Goal: Task Accomplishment & Management: Manage account settings

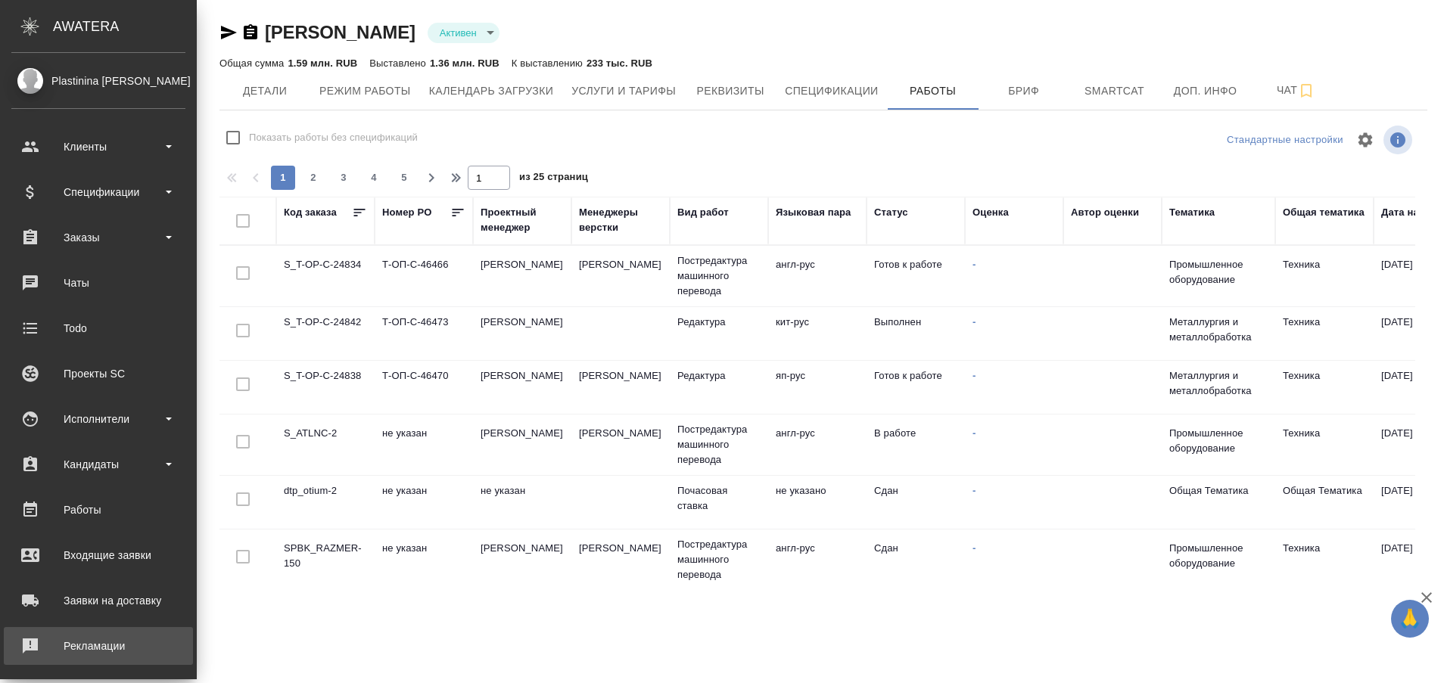
click at [33, 645] on div "Рекламации" at bounding box center [98, 646] width 174 height 23
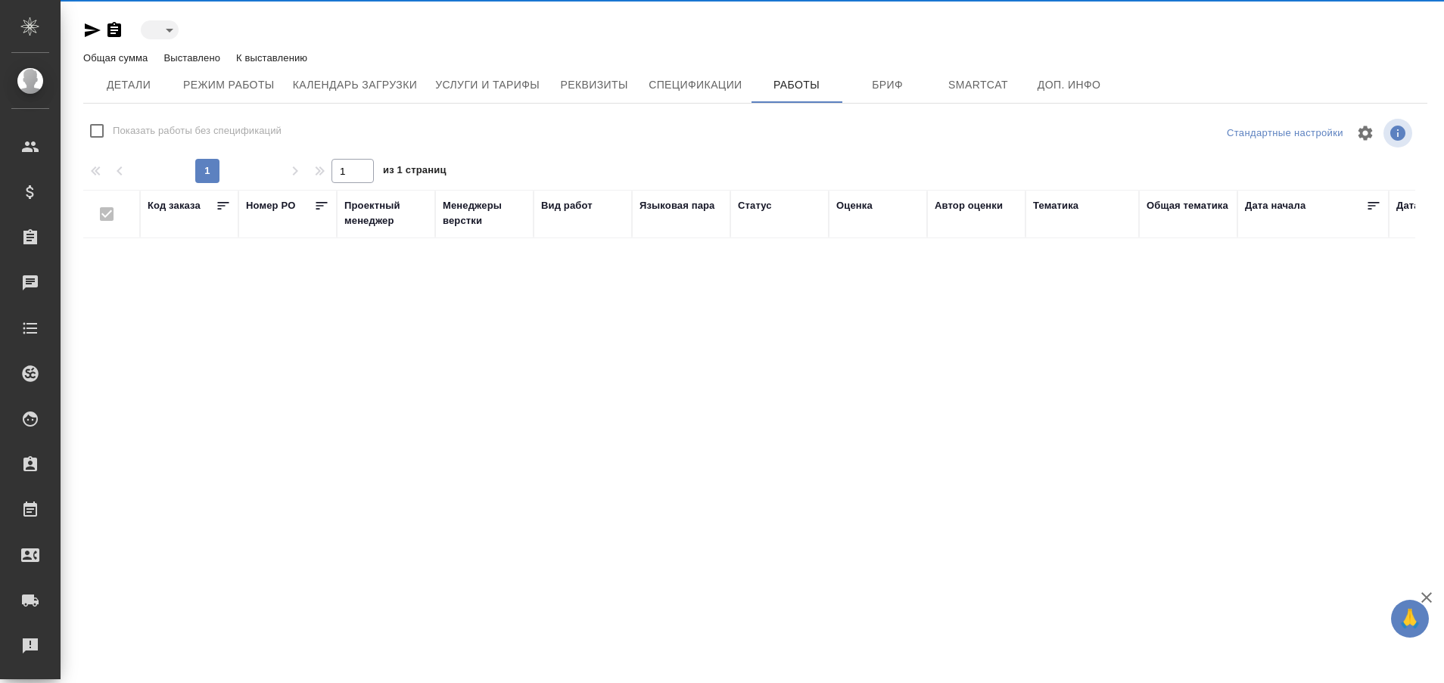
type input "active"
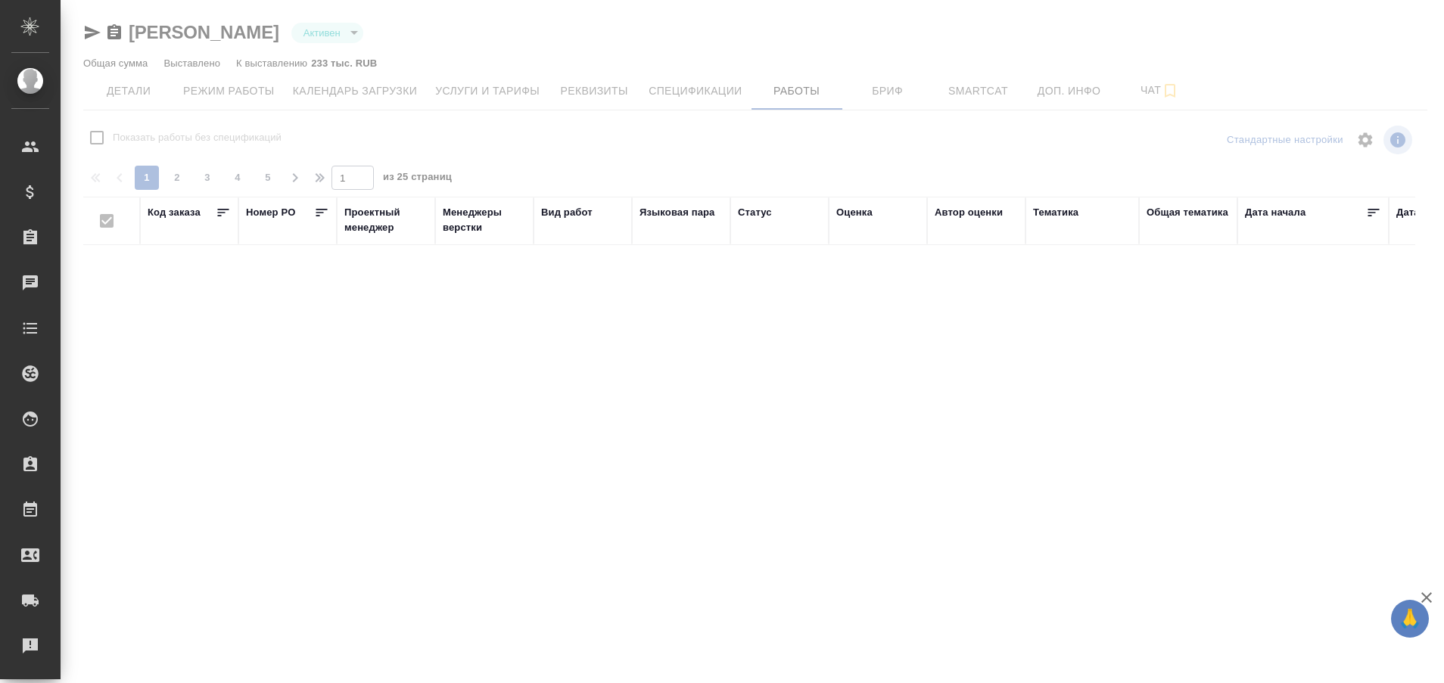
checkbox input "false"
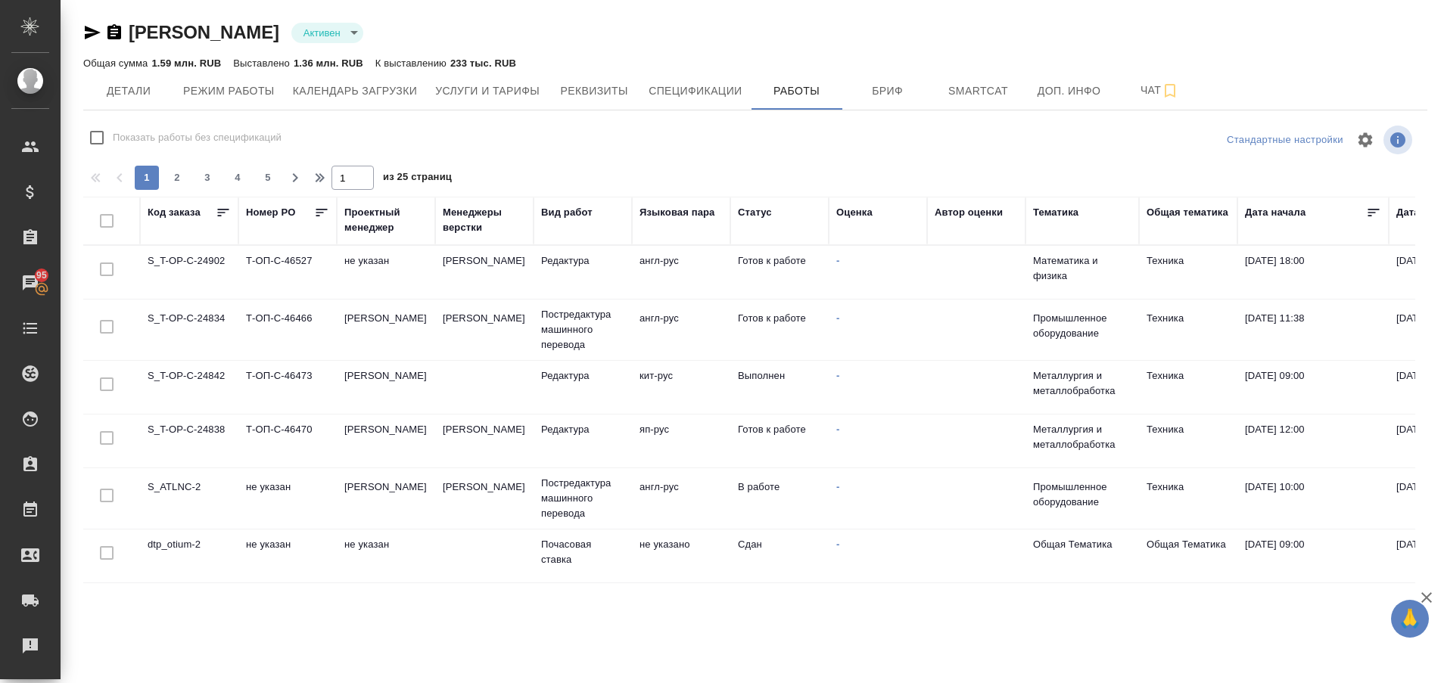
click at [212, 299] on td "S_T-OP-C-24834" at bounding box center [189, 272] width 98 height 53
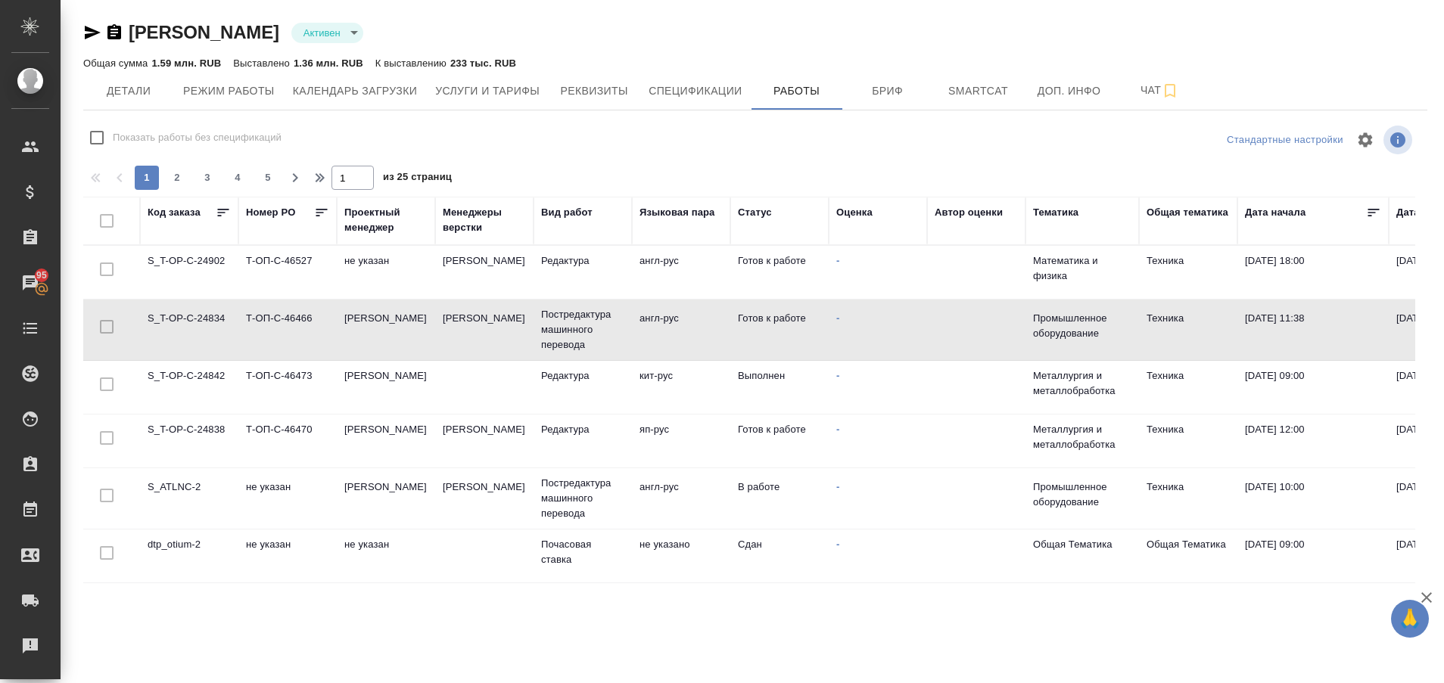
click at [212, 299] on td "S_T-OP-C-24834" at bounding box center [189, 272] width 98 height 53
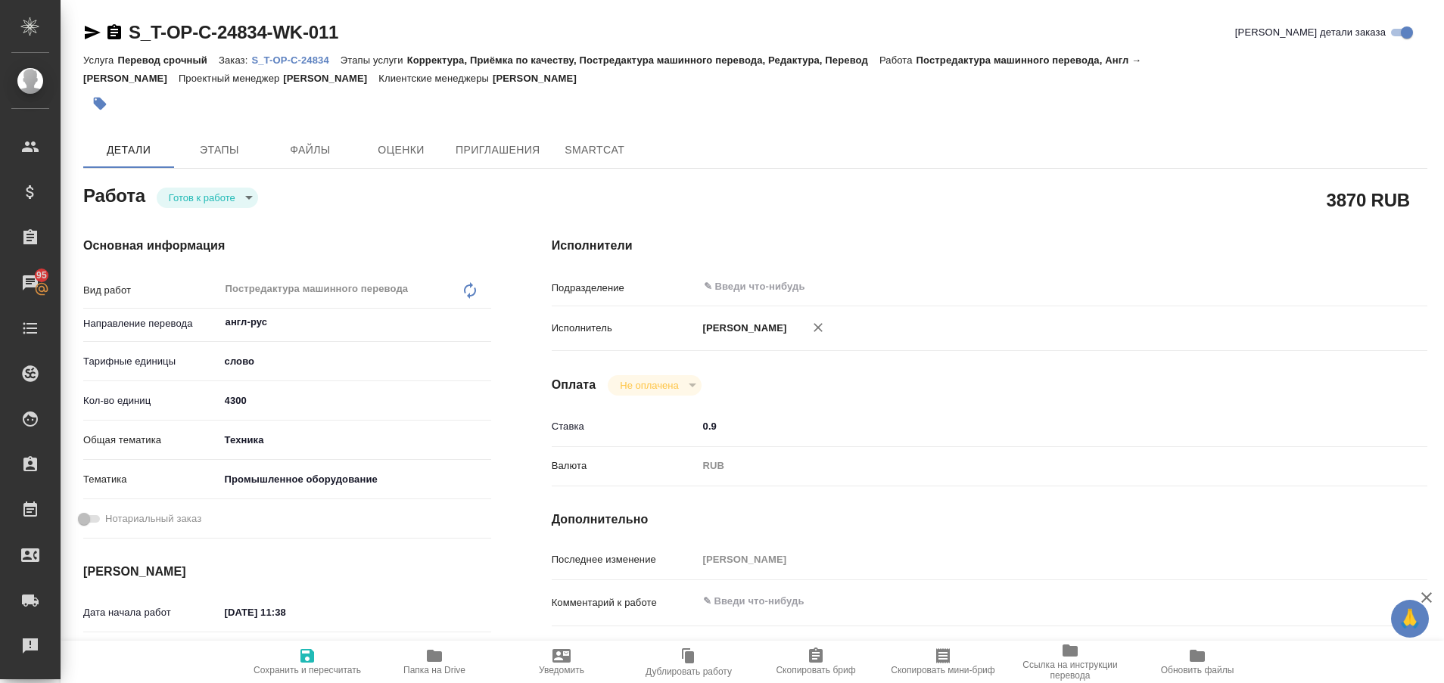
type textarea "x"
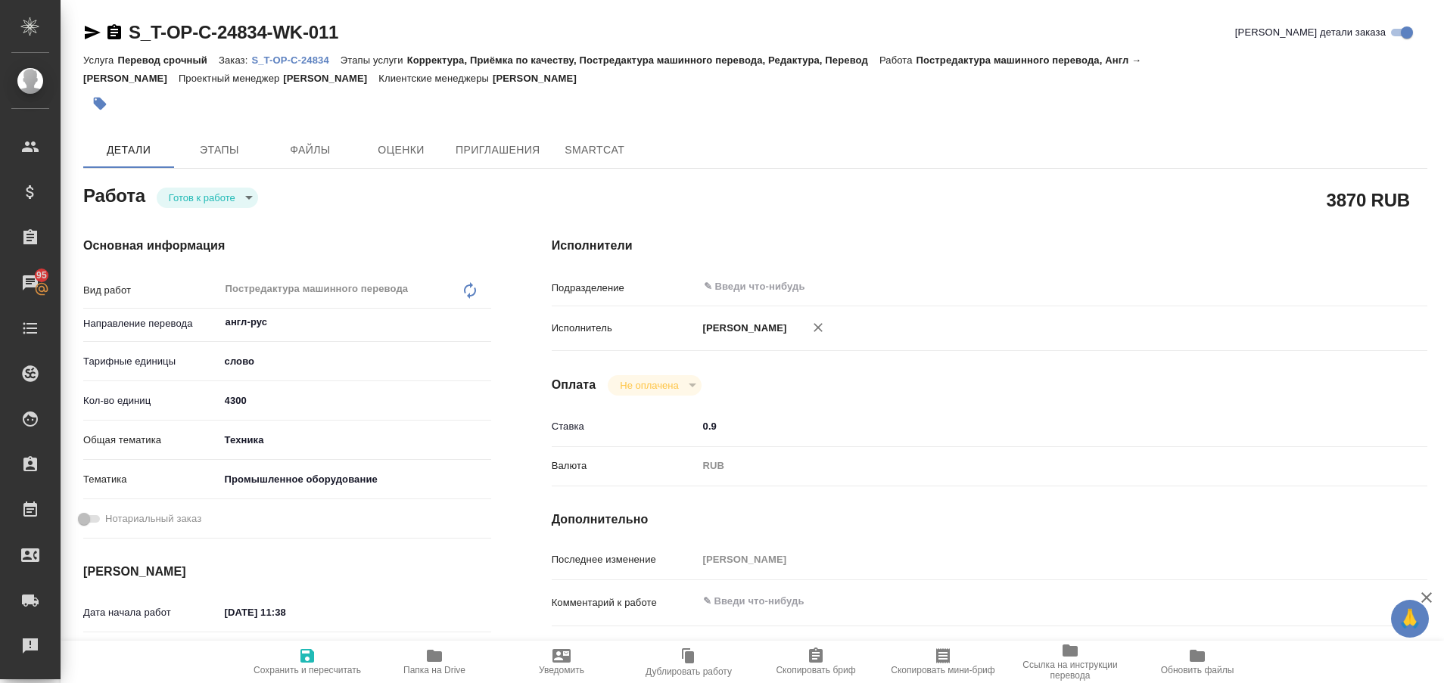
type textarea "x"
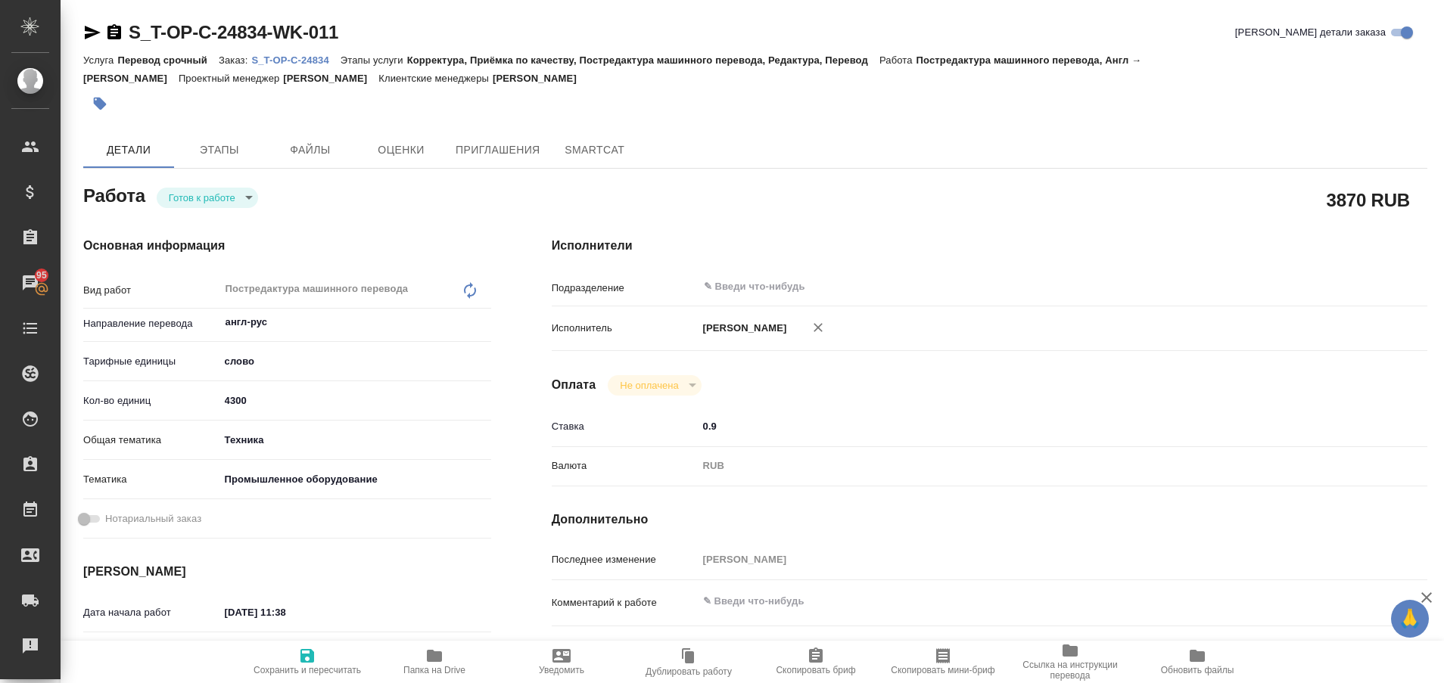
type textarea "x"
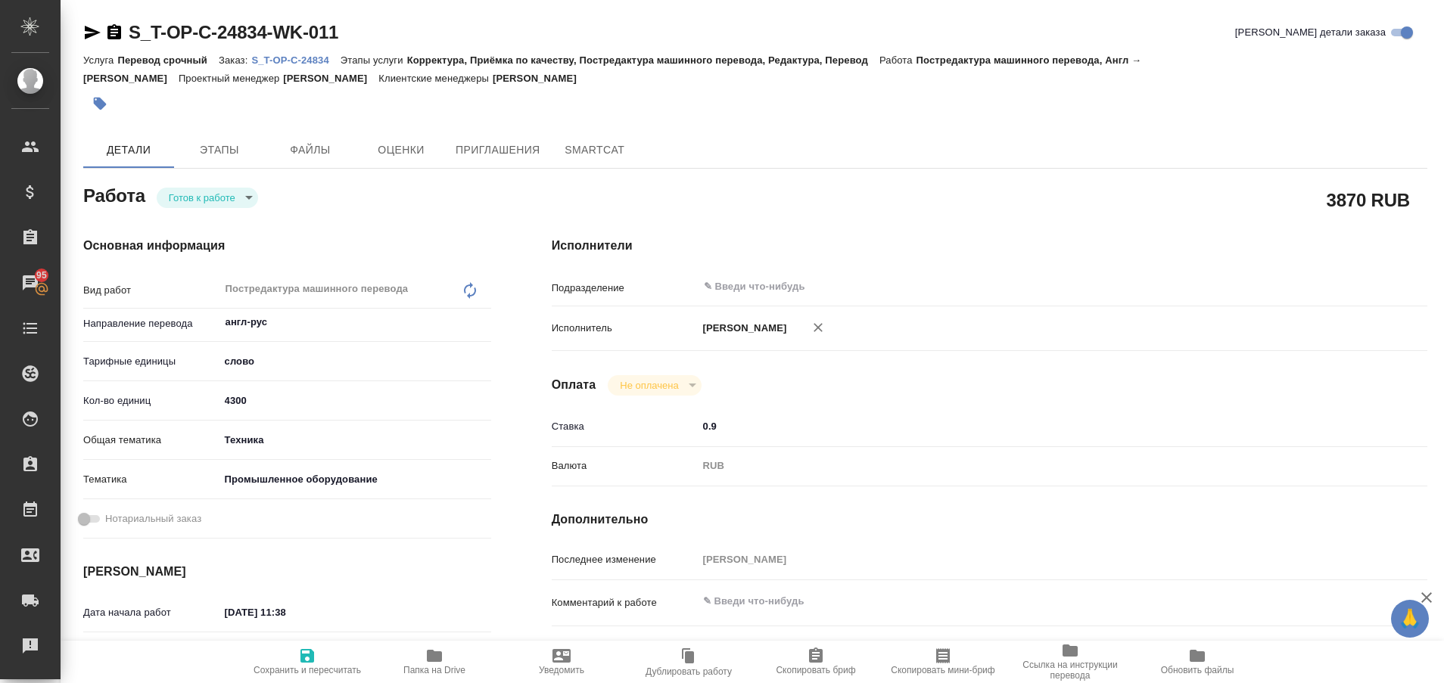
type textarea "x"
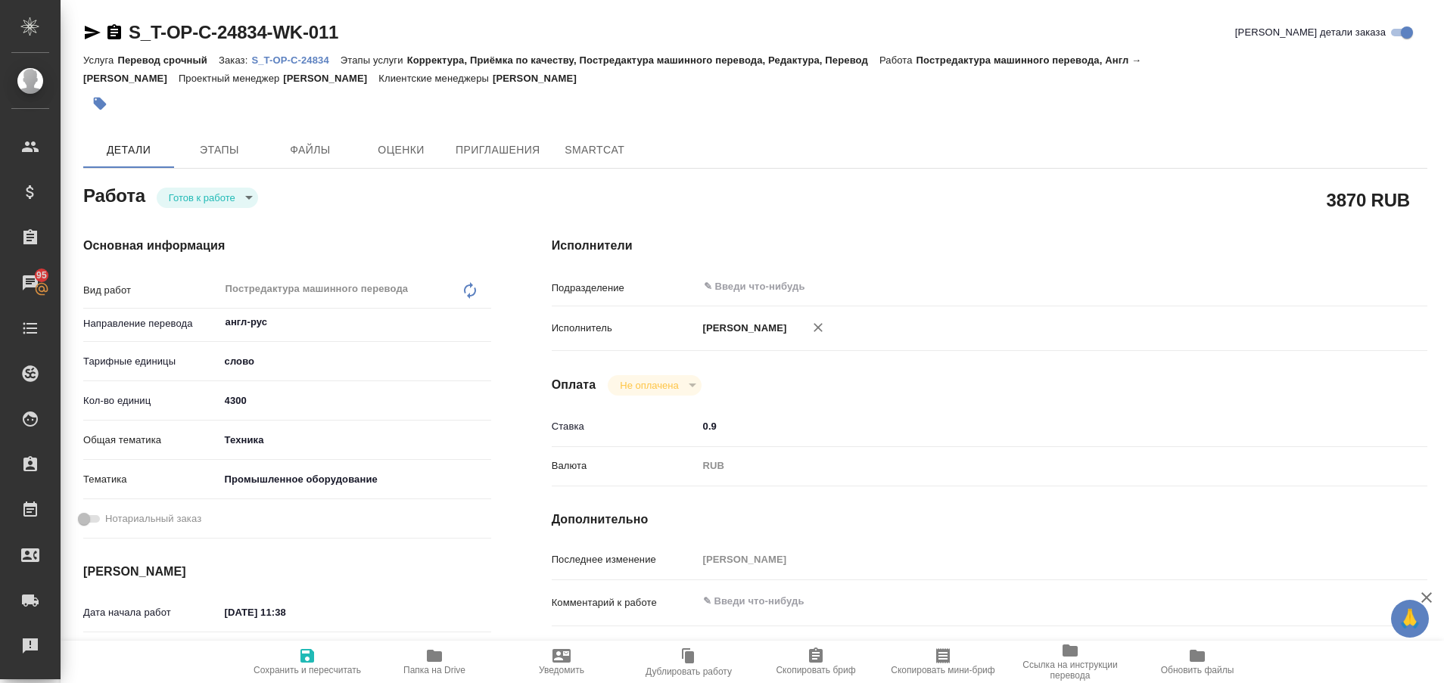
type textarea "x"
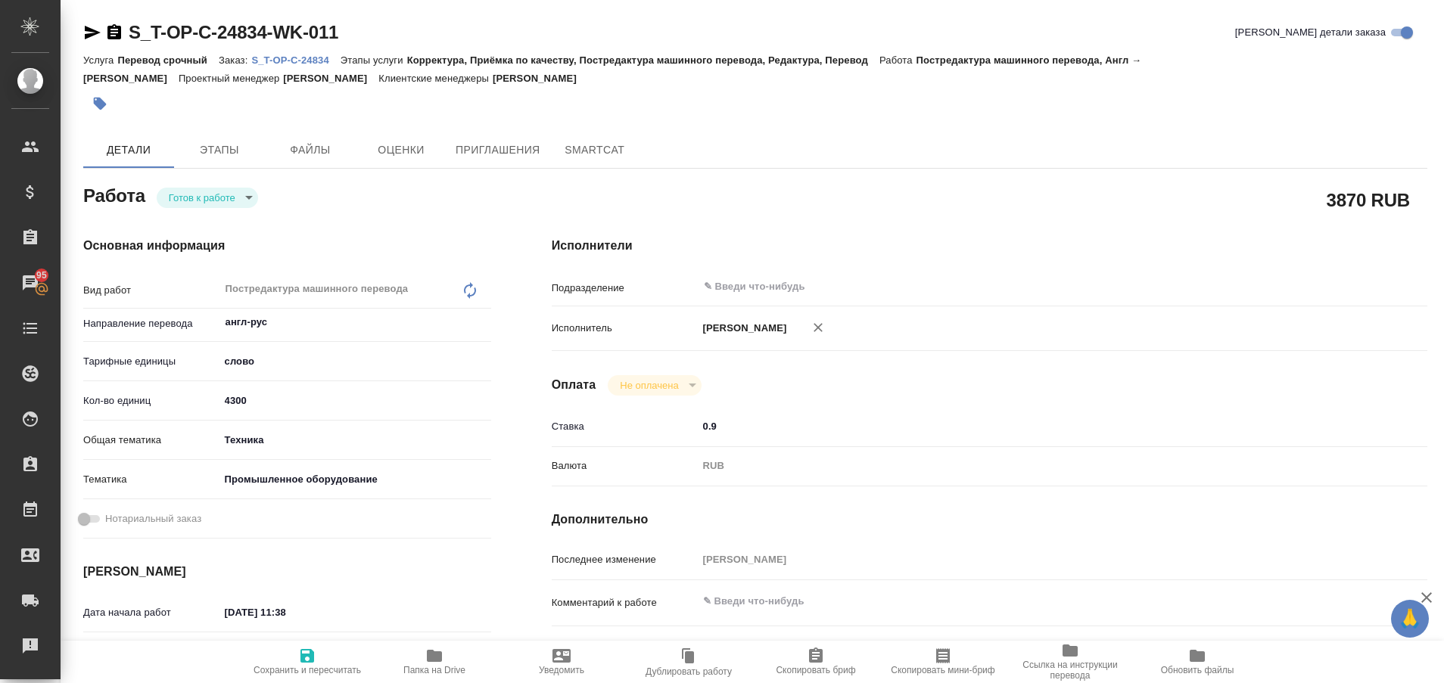
type textarea "x"
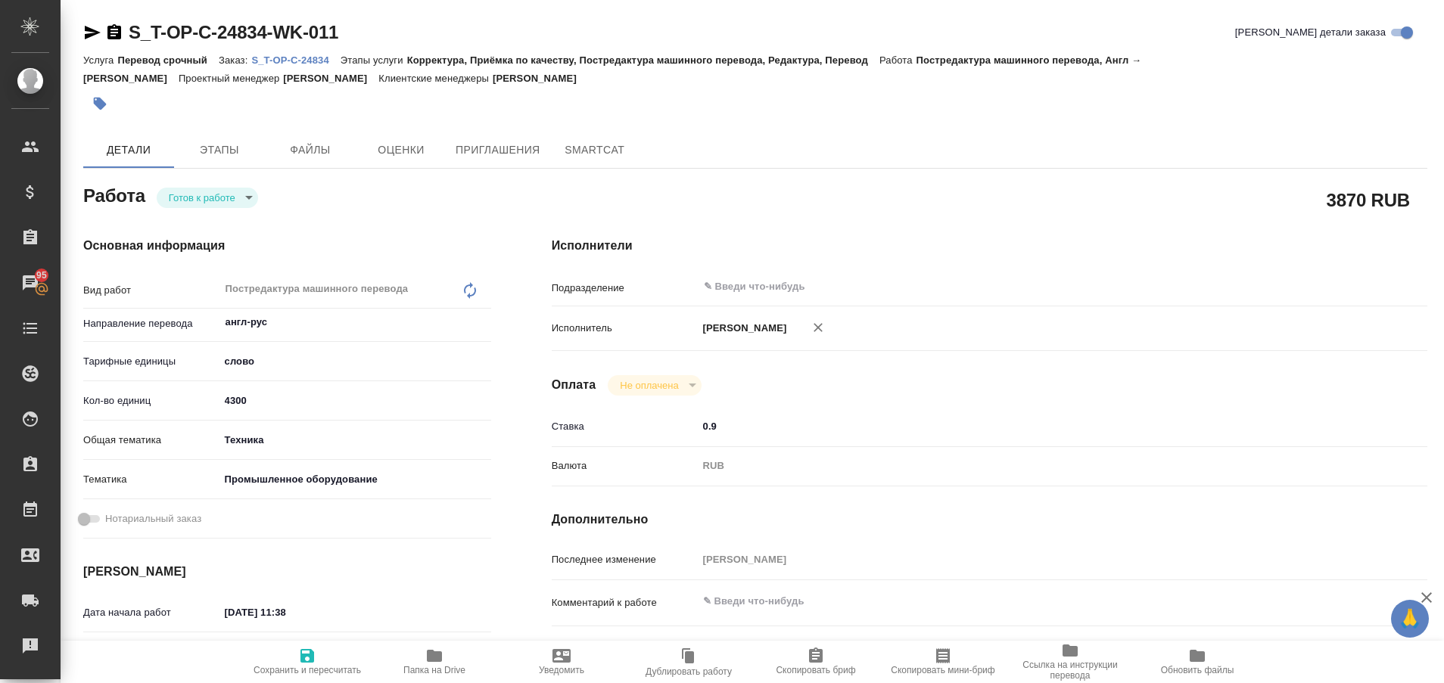
type textarea "x"
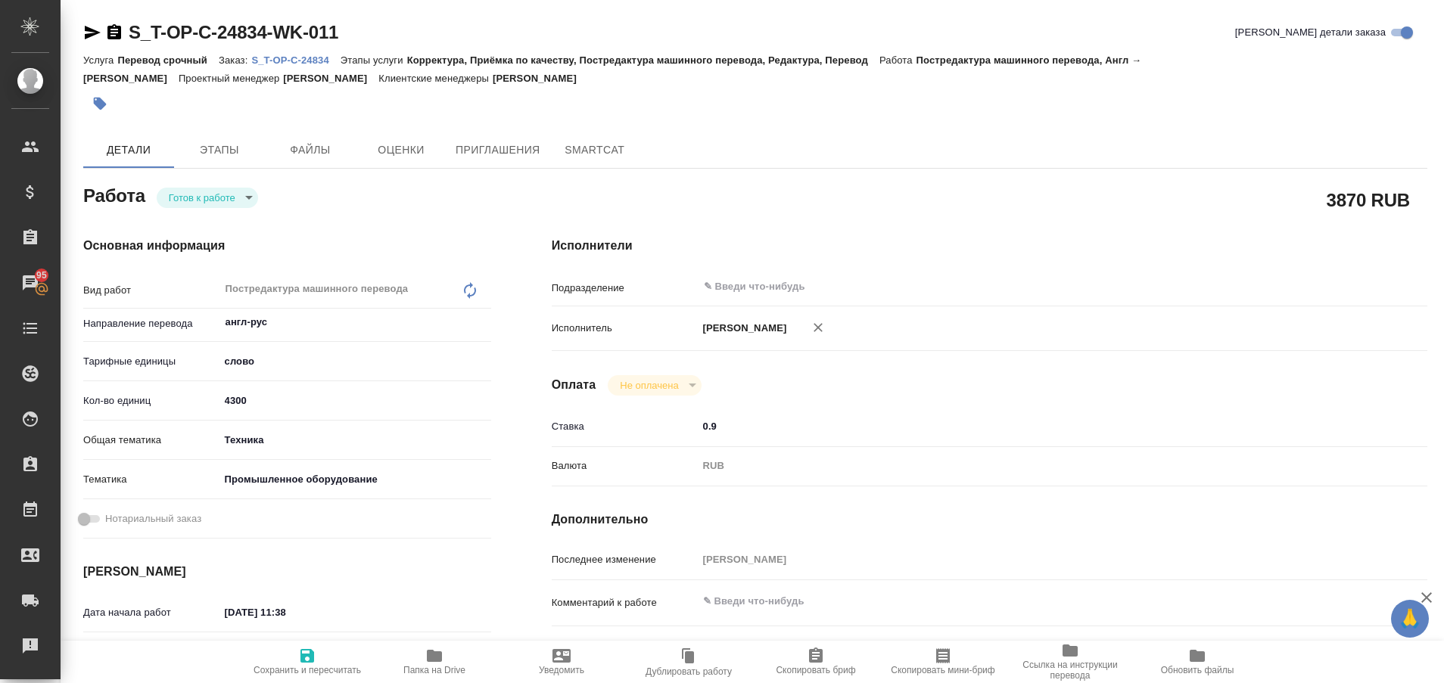
type textarea "x"
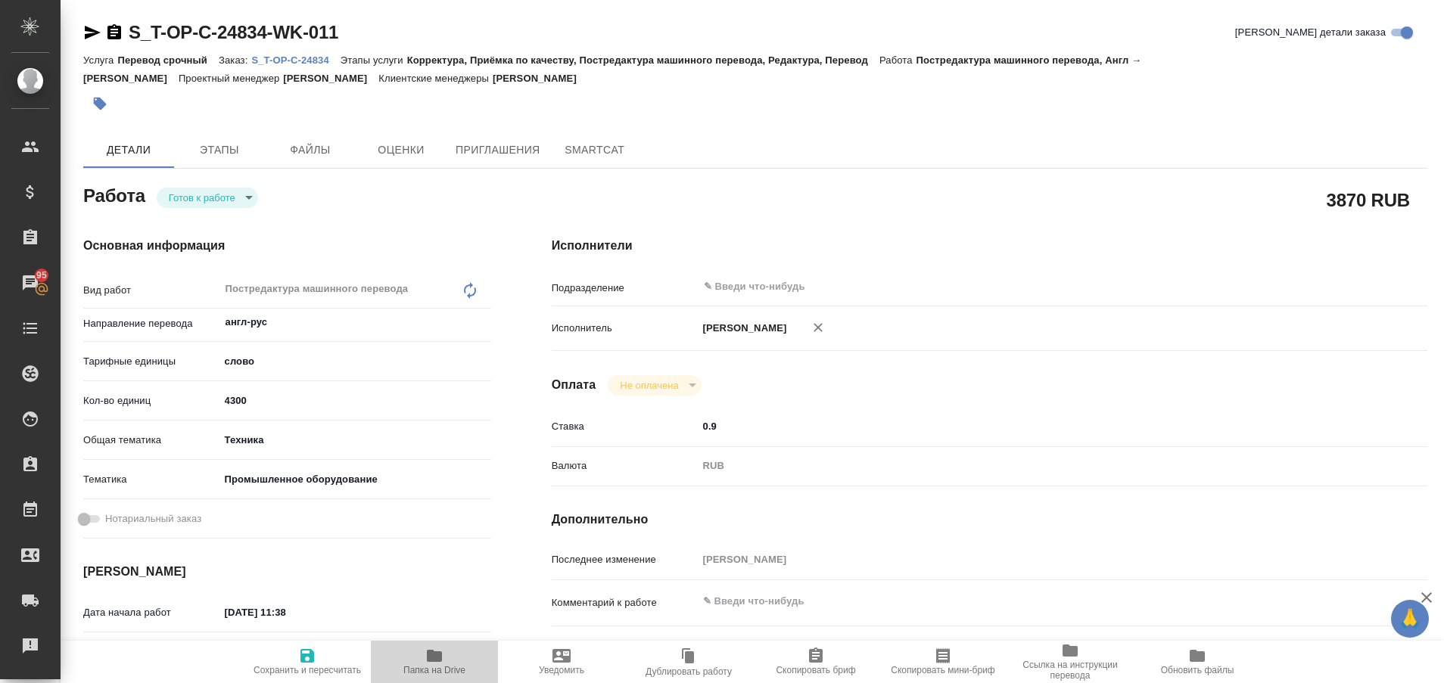
click at [434, 664] on icon "button" at bounding box center [434, 656] width 18 height 18
click at [291, 60] on p "S_T-OP-C-24834" at bounding box center [295, 59] width 89 height 11
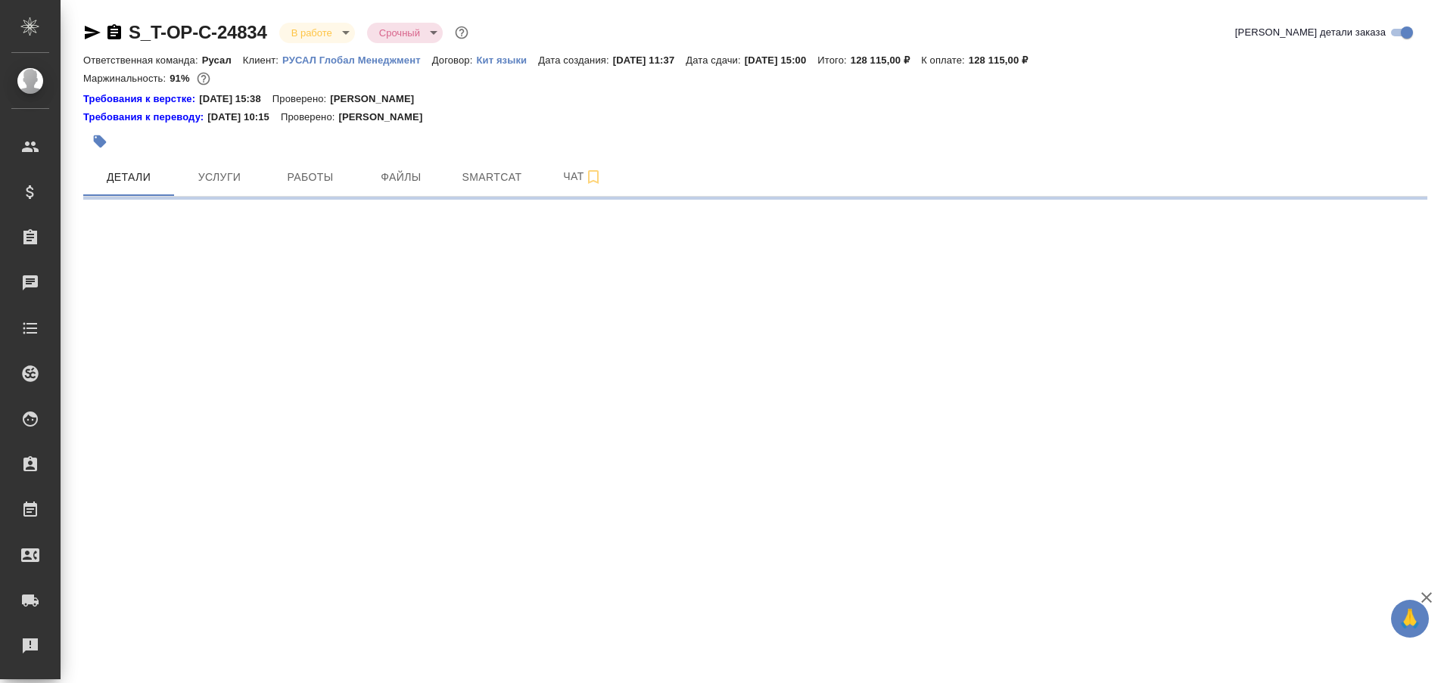
select select "RU"
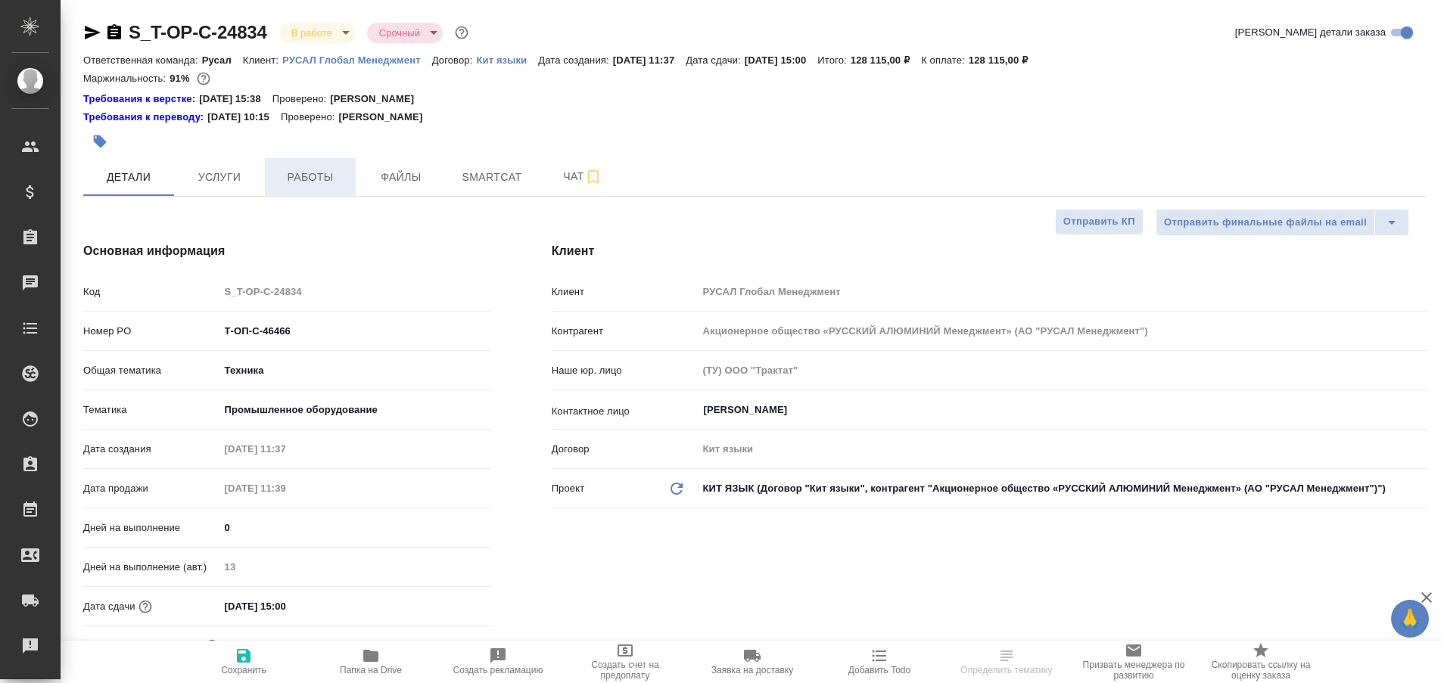
type textarea "x"
click at [316, 170] on span "Работы" at bounding box center [310, 177] width 73 height 19
